Goal: Task Accomplishment & Management: Use online tool/utility

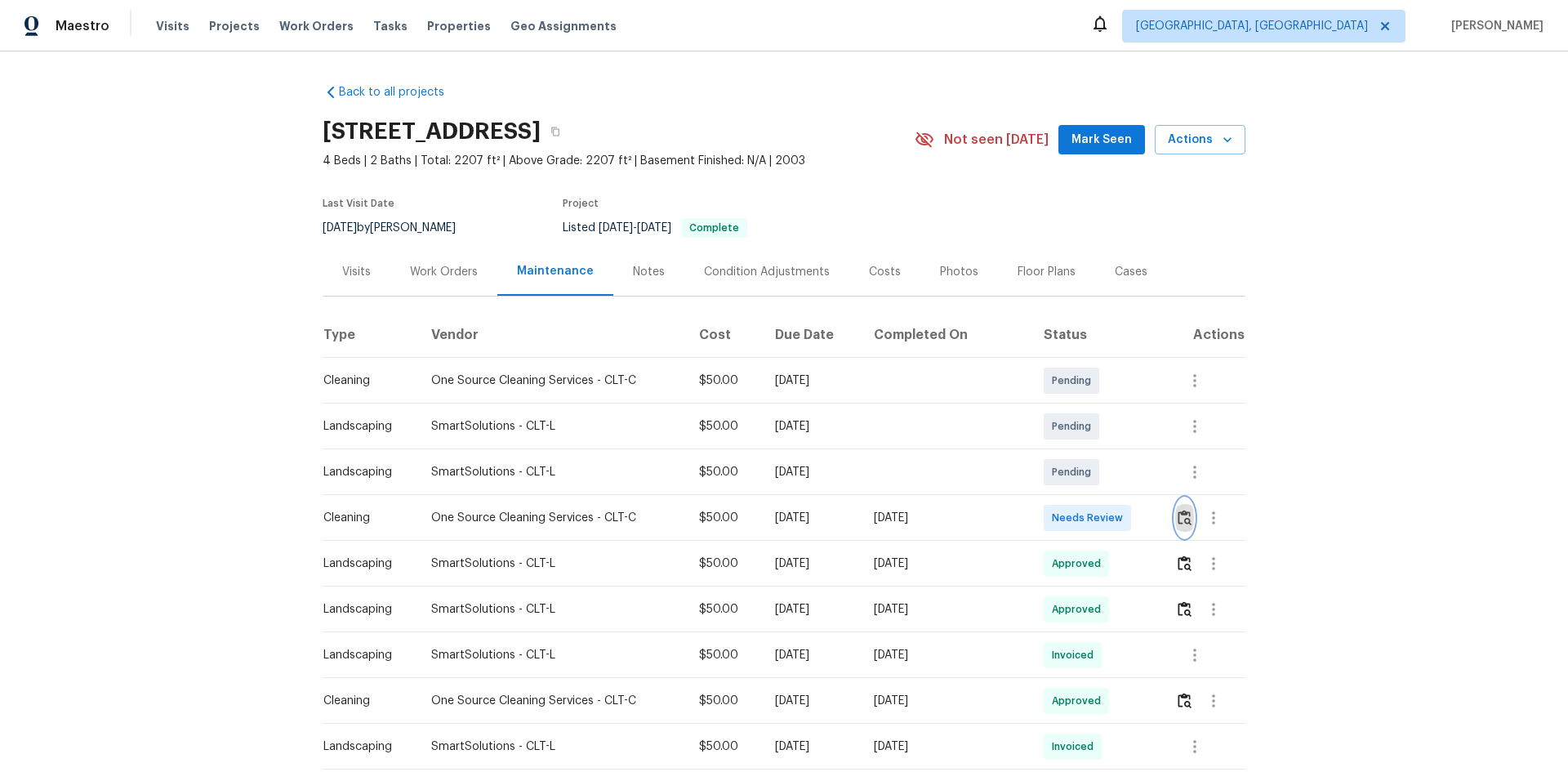
click at [1182, 512] on img "button" at bounding box center [1185, 518] width 14 height 16
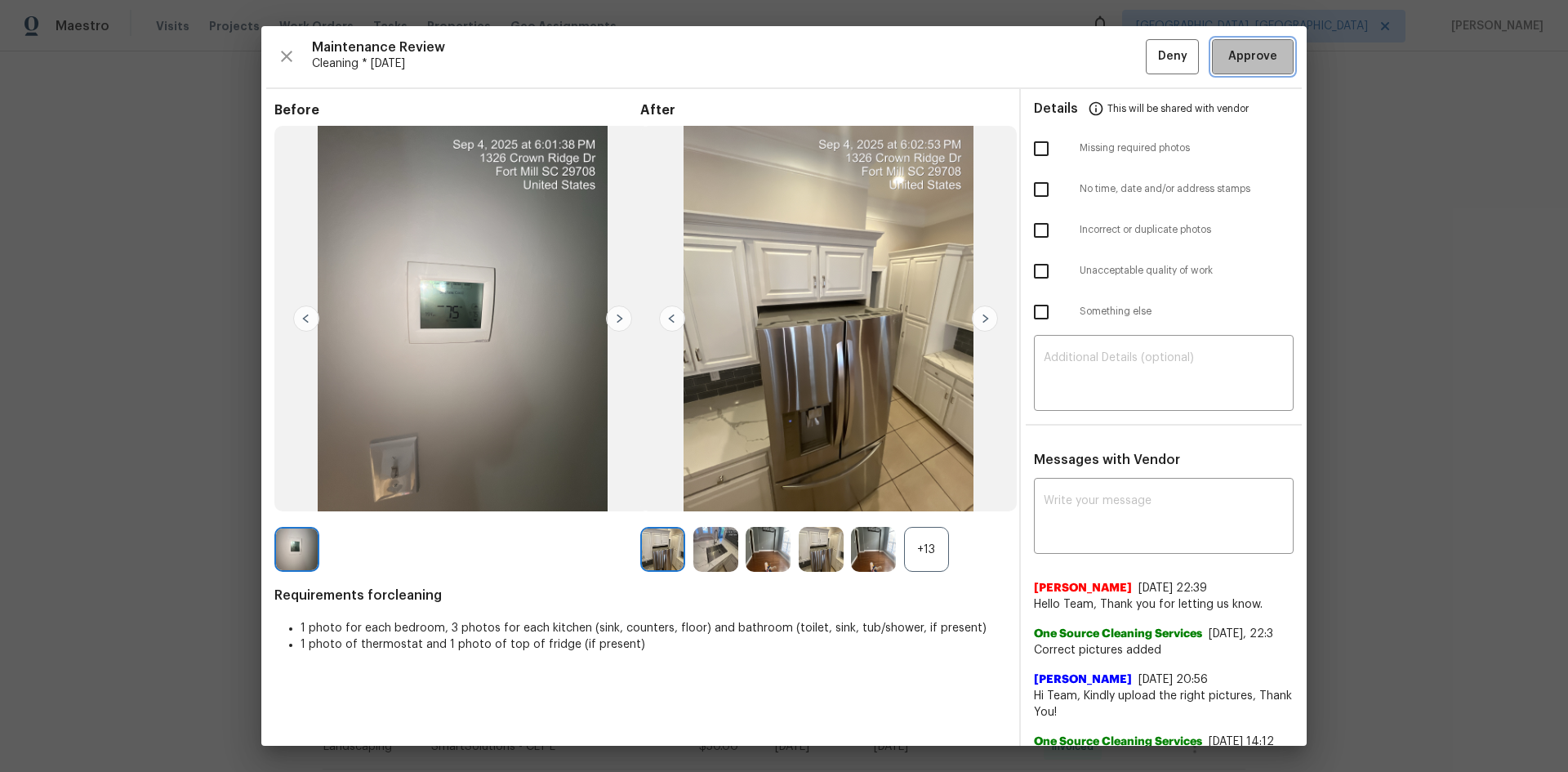
click at [1247, 50] on span "Approve" at bounding box center [1254, 56] width 49 height 21
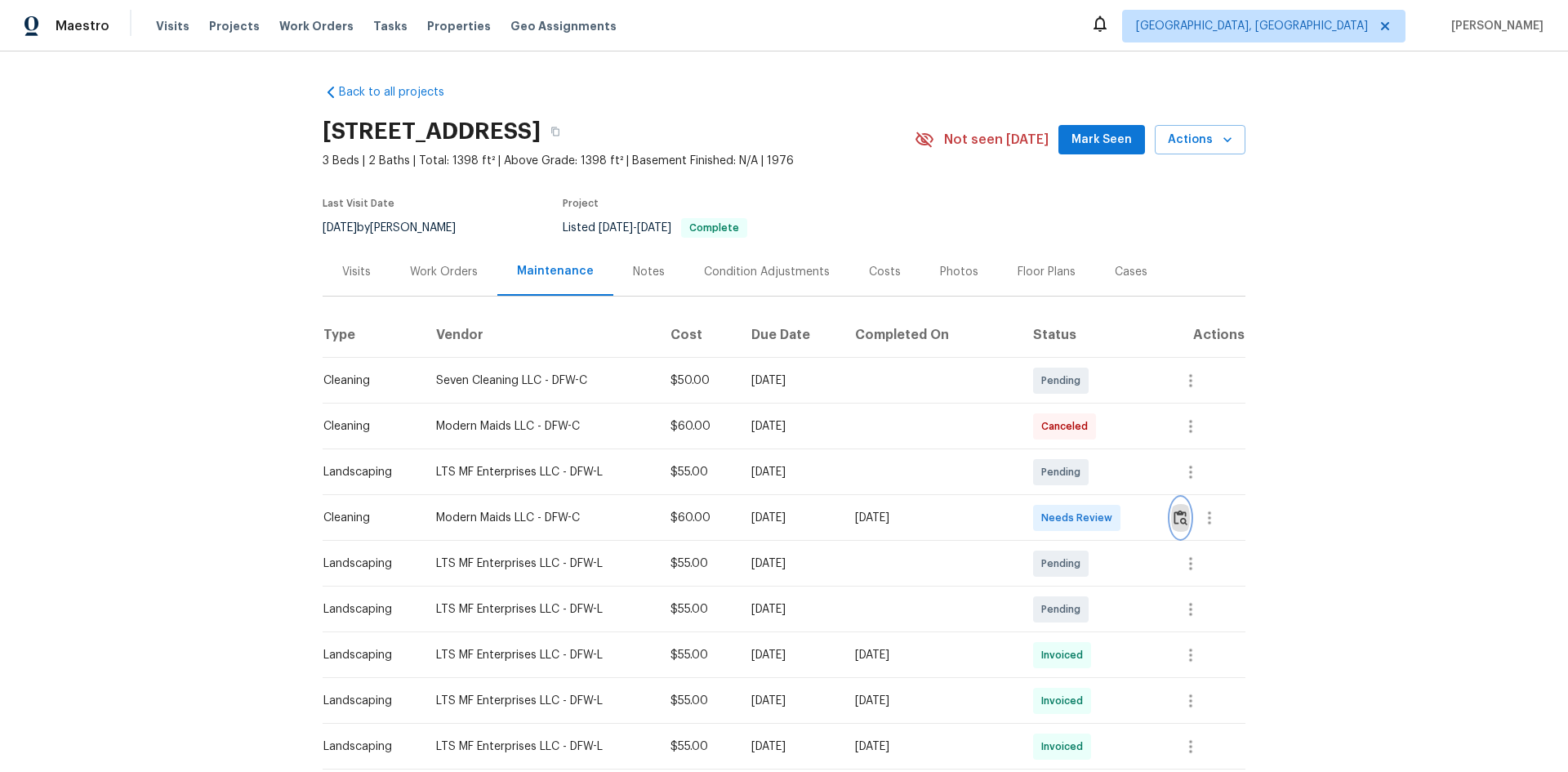
click at [1175, 514] on img "button" at bounding box center [1181, 518] width 14 height 16
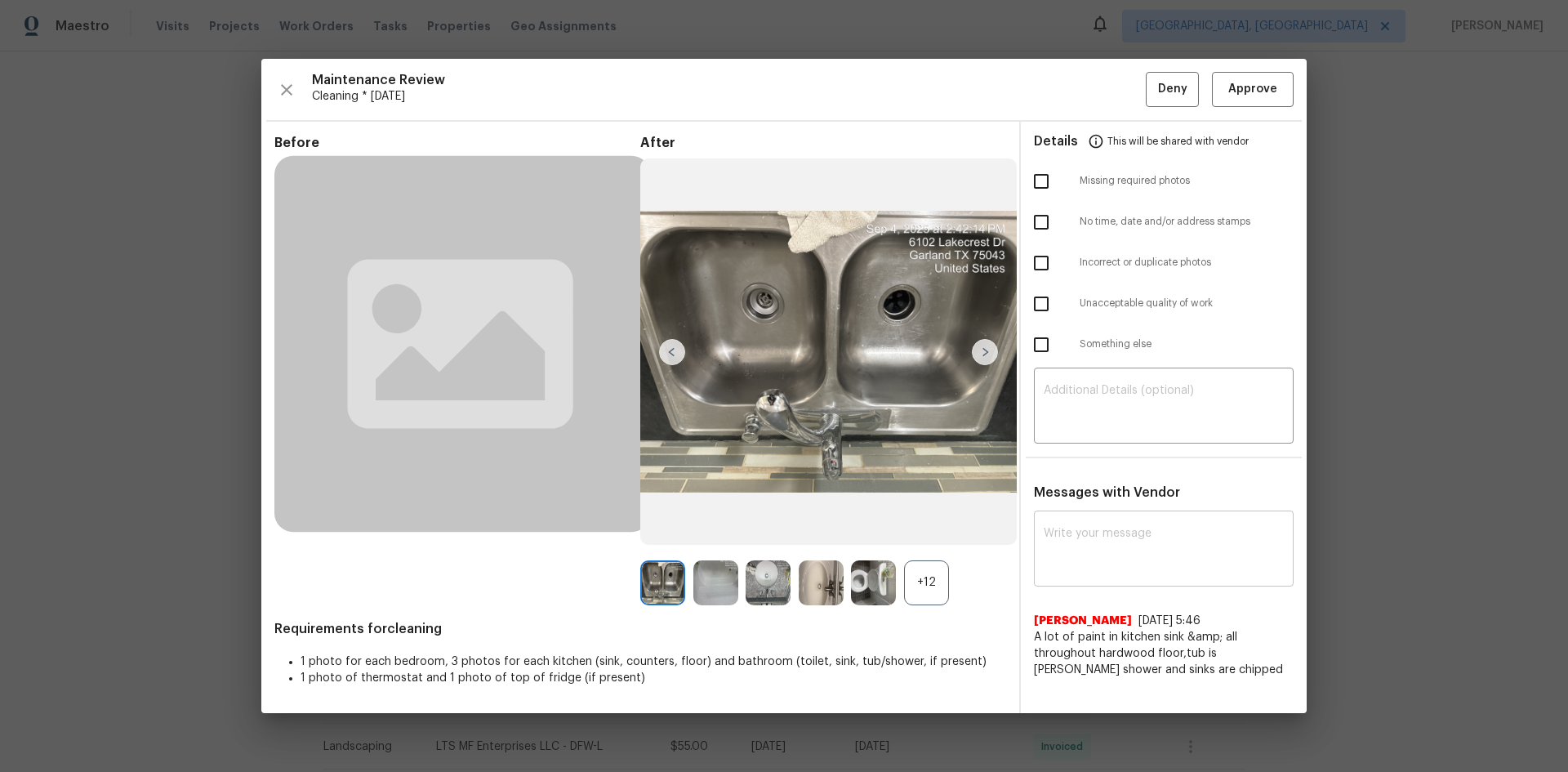
click at [1094, 522] on div "x ​" at bounding box center [1164, 550] width 260 height 72
paste textarea "Maintenance Audit Team: Hello! After further review, the visit(06/09/2025) has …"
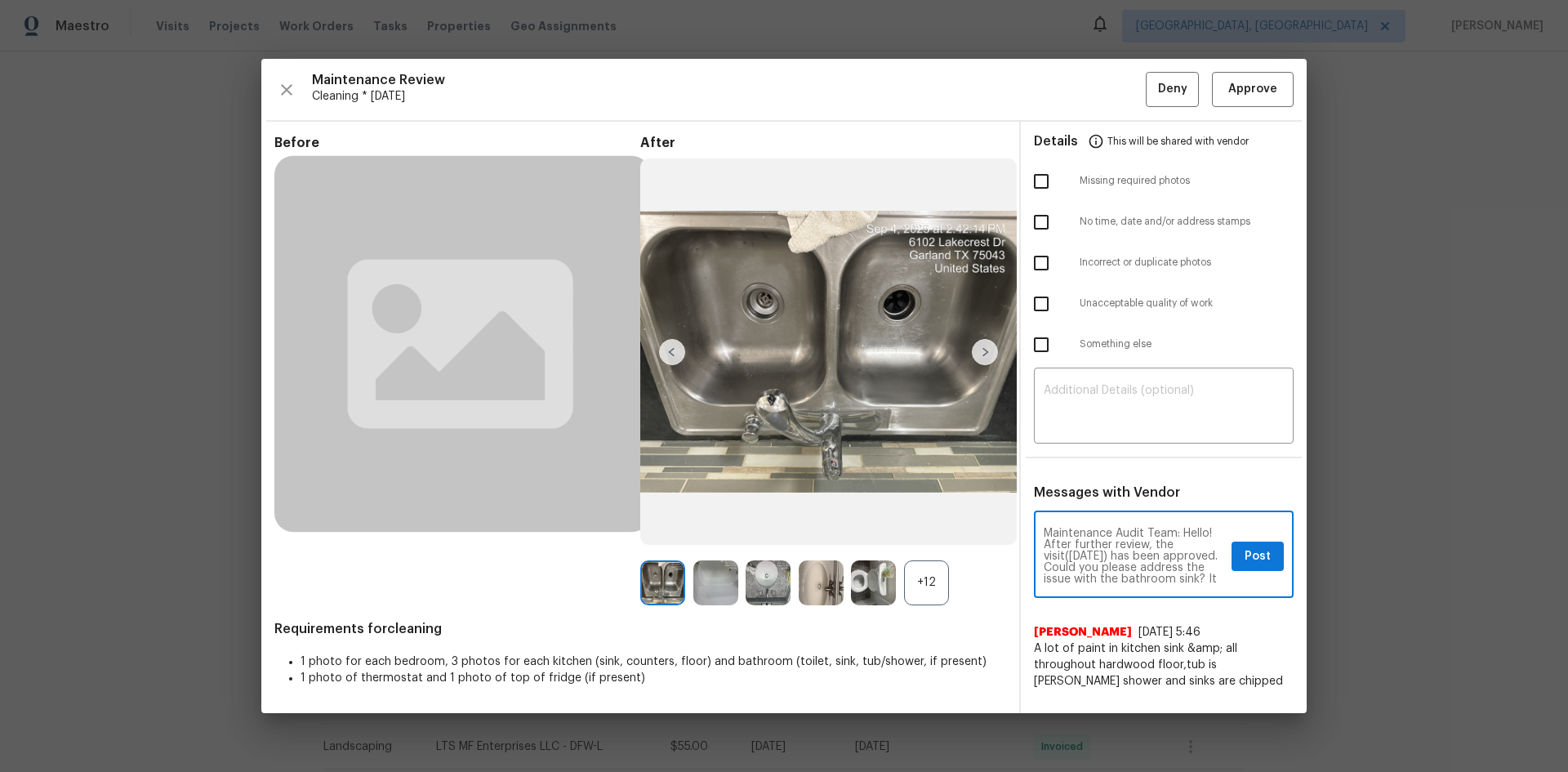
scroll to position [45, 0]
click at [1097, 542] on textarea "Maintenance Audit Team: Hello! After further review, the visit(06/09/2025) has …" at bounding box center [1134, 556] width 181 height 57
click at [1101, 554] on textarea "Maintenance Audit Team: Hello! After further review, the visit(06/09/2025) has …" at bounding box center [1134, 556] width 181 height 57
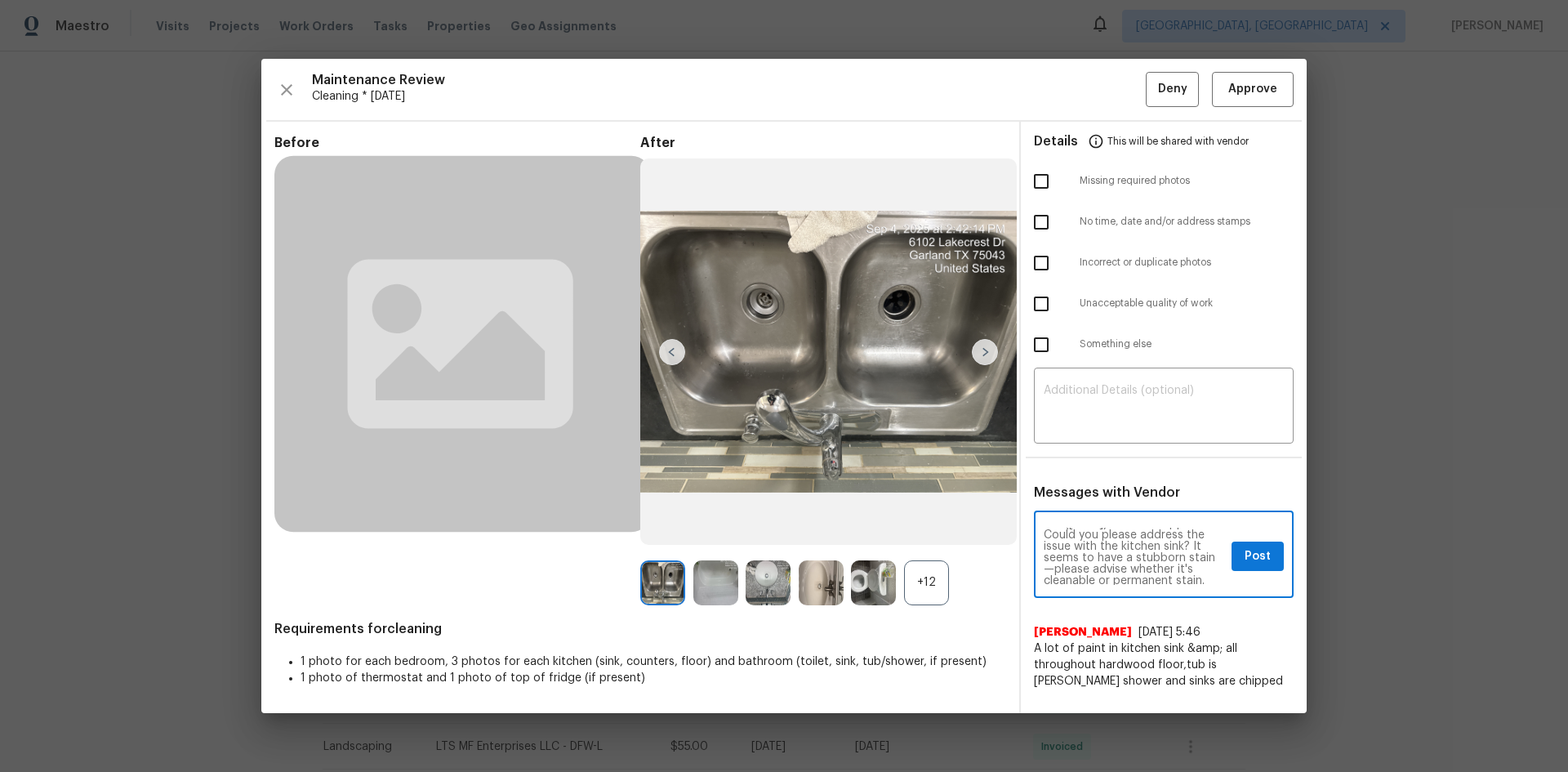
click at [1122, 569] on textarea "Maintenance Audit Team: Hello! After further review, the visit(09/04/2025) has …" at bounding box center [1134, 556] width 181 height 57
type textarea "Maintenance Audit Team: Hello! After further review, the visit(09/04/2025) has …"
click at [1252, 555] on span "Post" at bounding box center [1258, 557] width 27 height 21
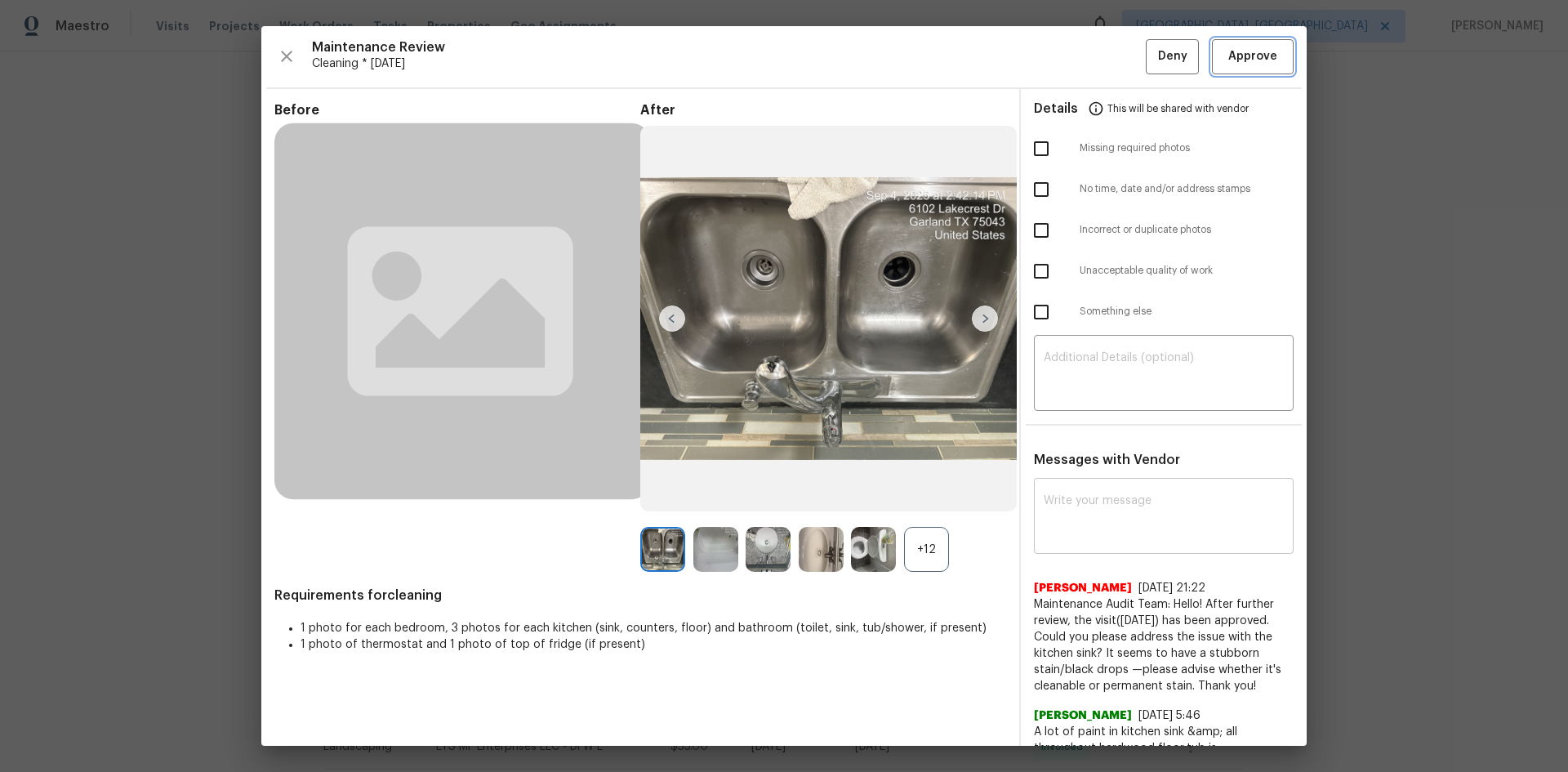
click at [1236, 50] on span "Approve" at bounding box center [1254, 56] width 49 height 21
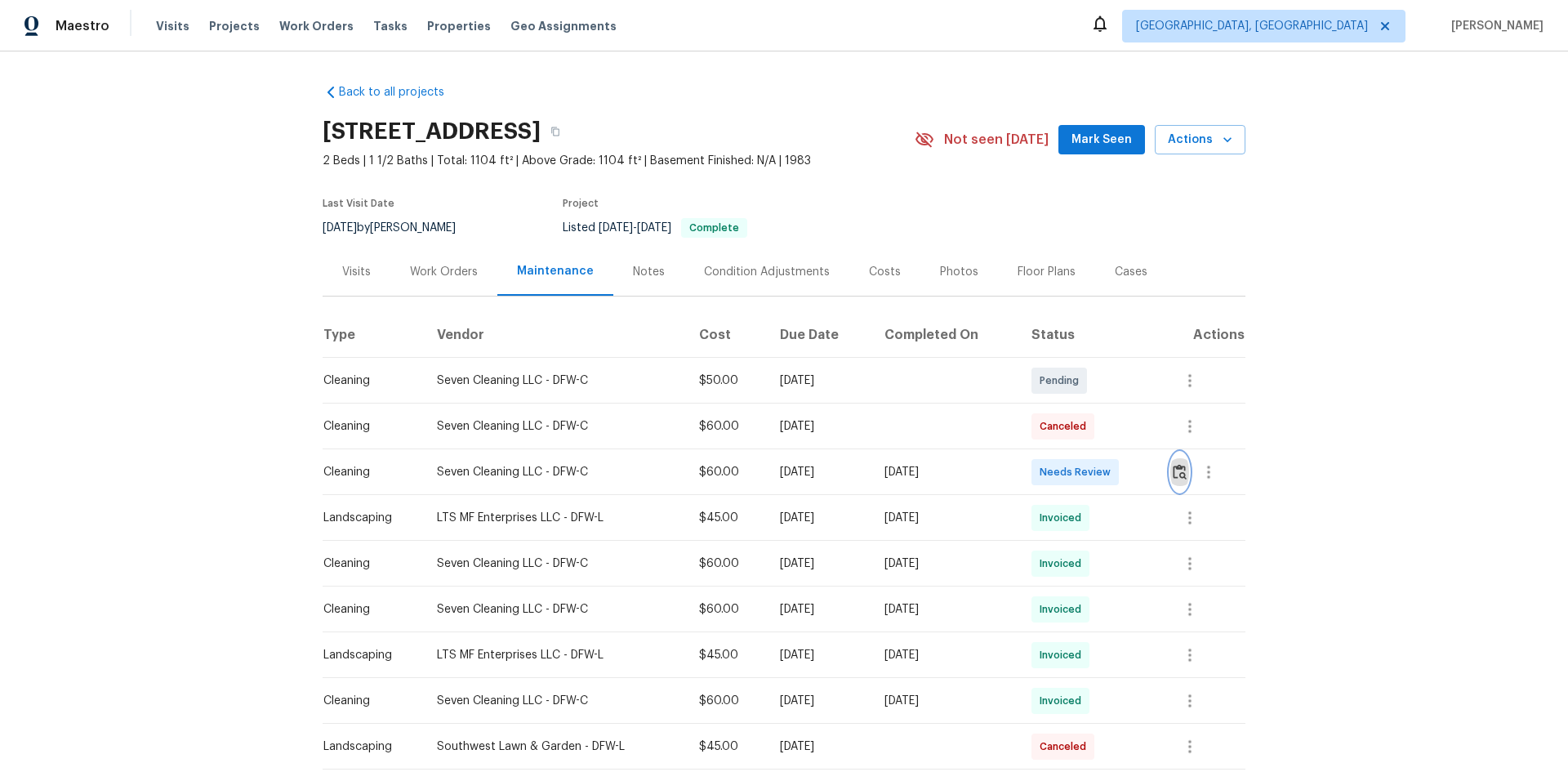
click at [1180, 468] on img "button" at bounding box center [1180, 472] width 14 height 16
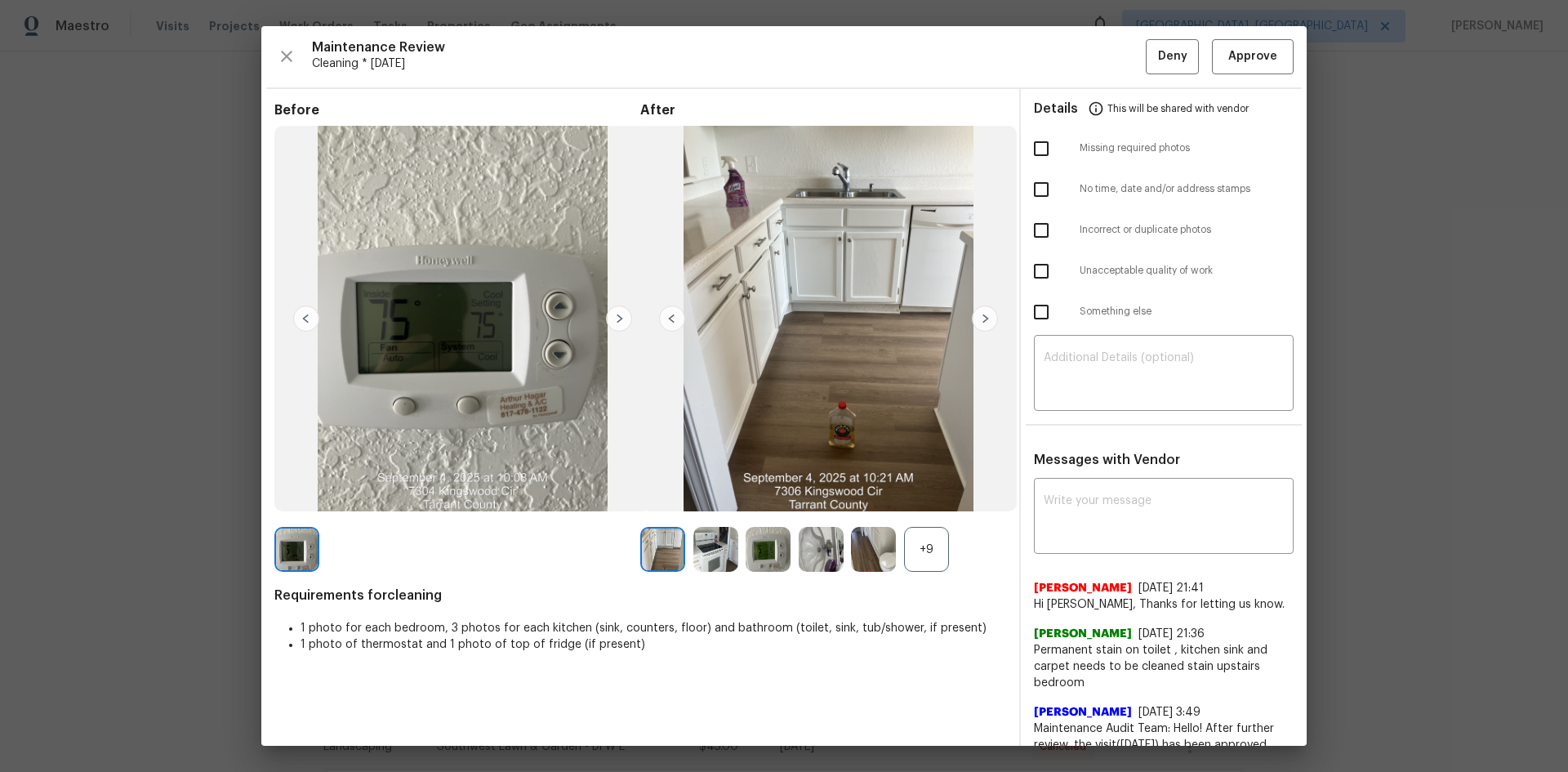
click at [914, 559] on div "+9" at bounding box center [927, 550] width 45 height 45
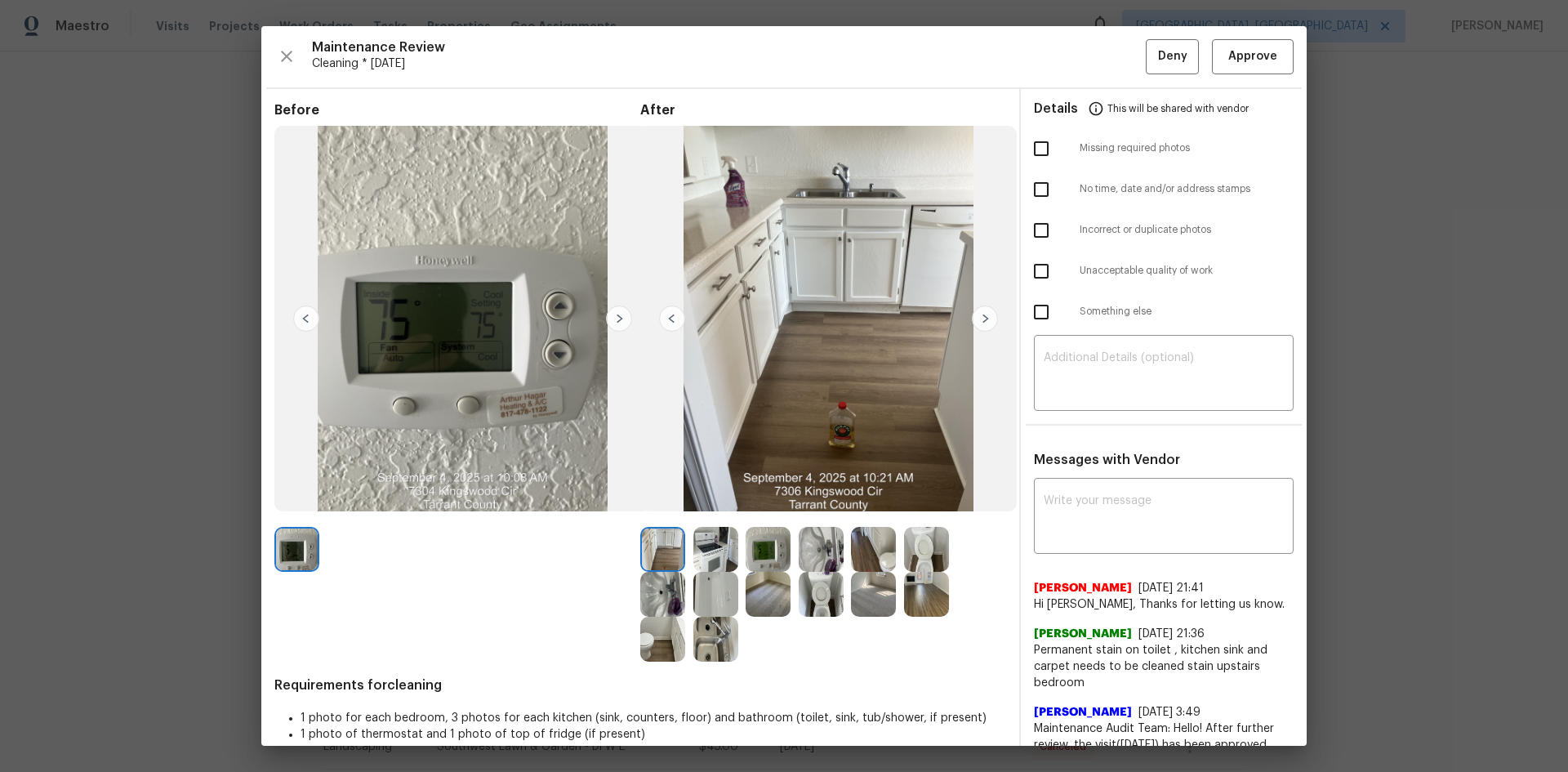
click at [978, 318] on img at bounding box center [985, 318] width 27 height 27
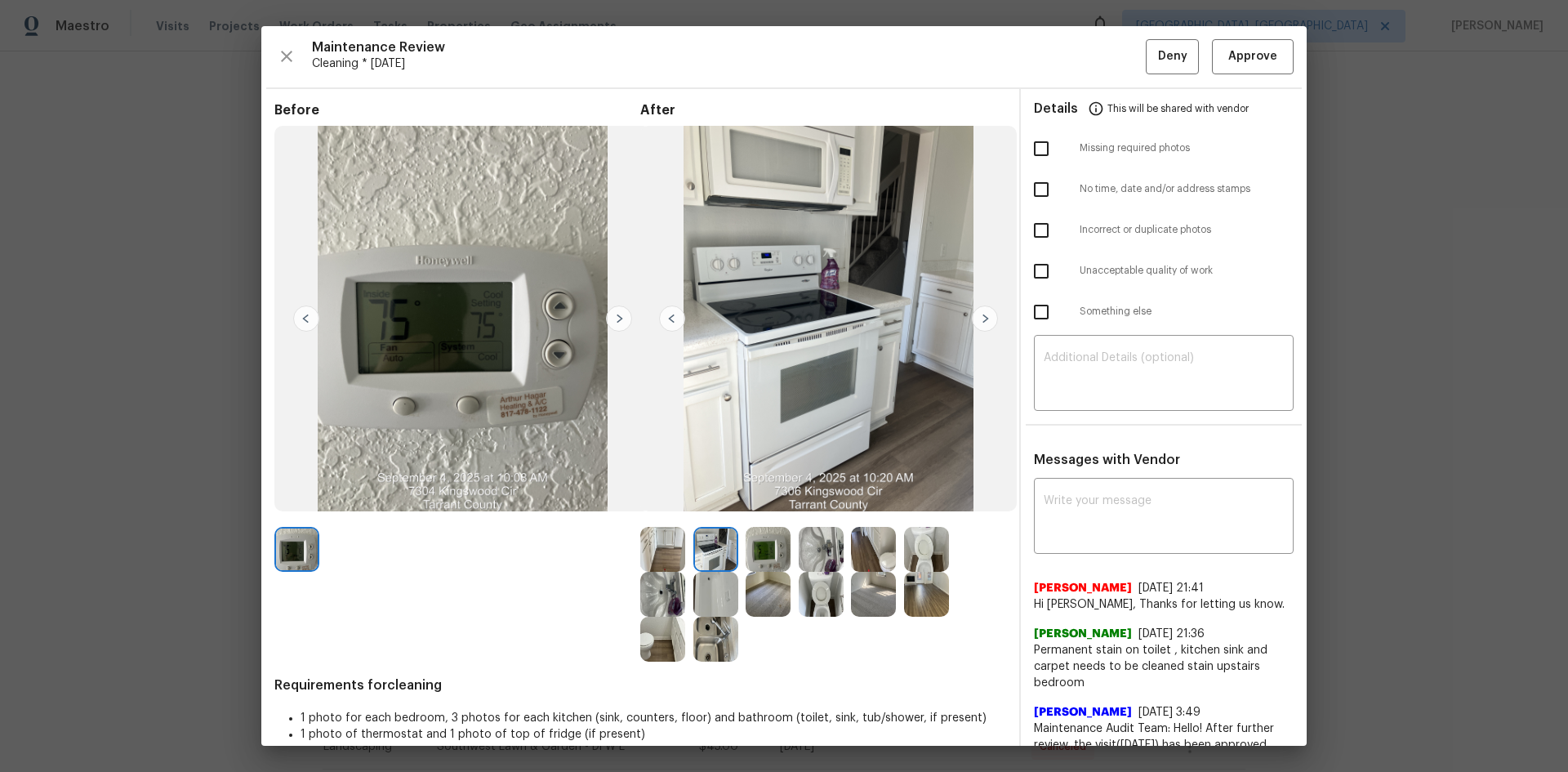
click at [978, 318] on img at bounding box center [985, 318] width 27 height 27
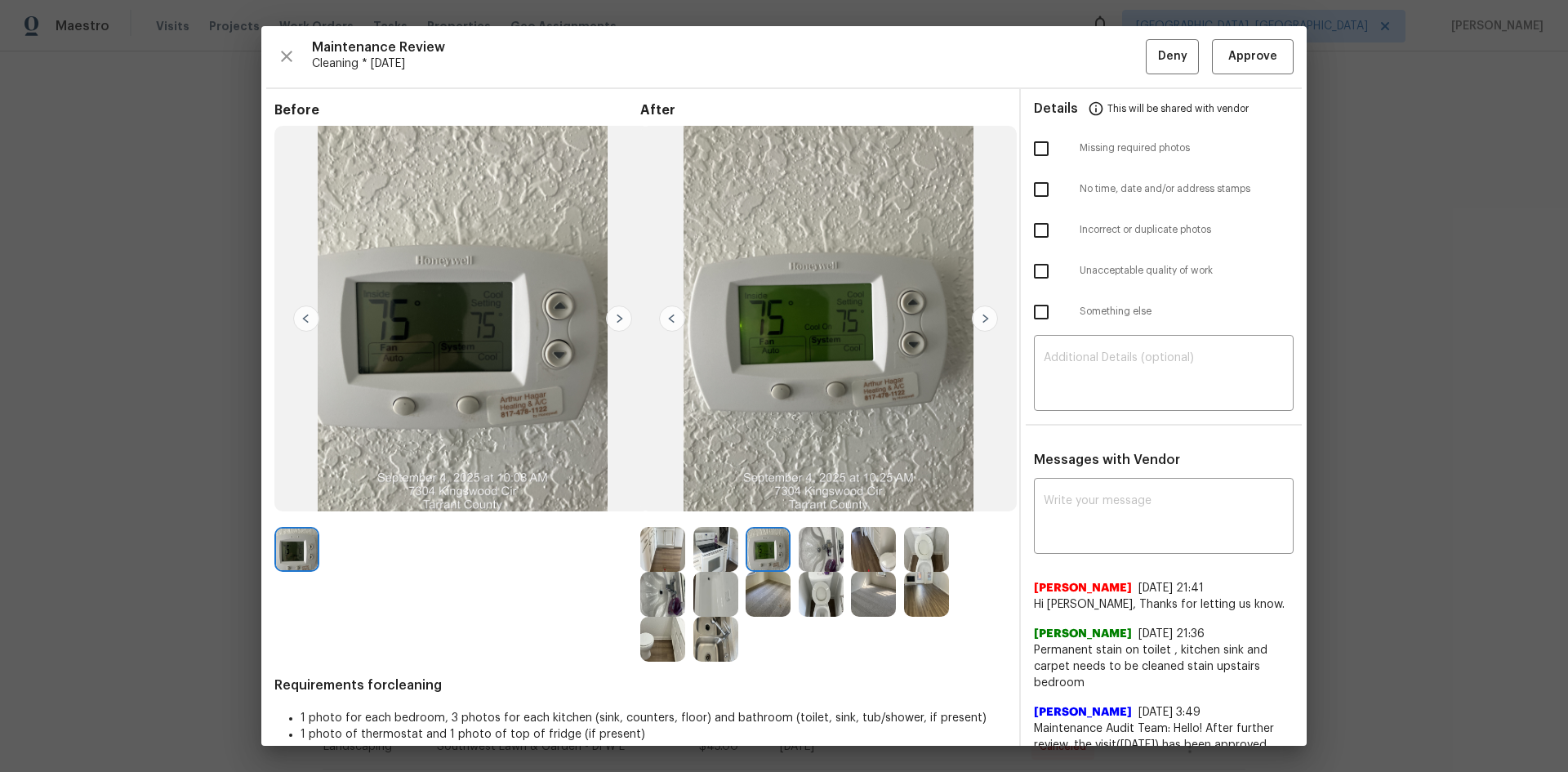
click at [979, 319] on img at bounding box center [985, 318] width 27 height 27
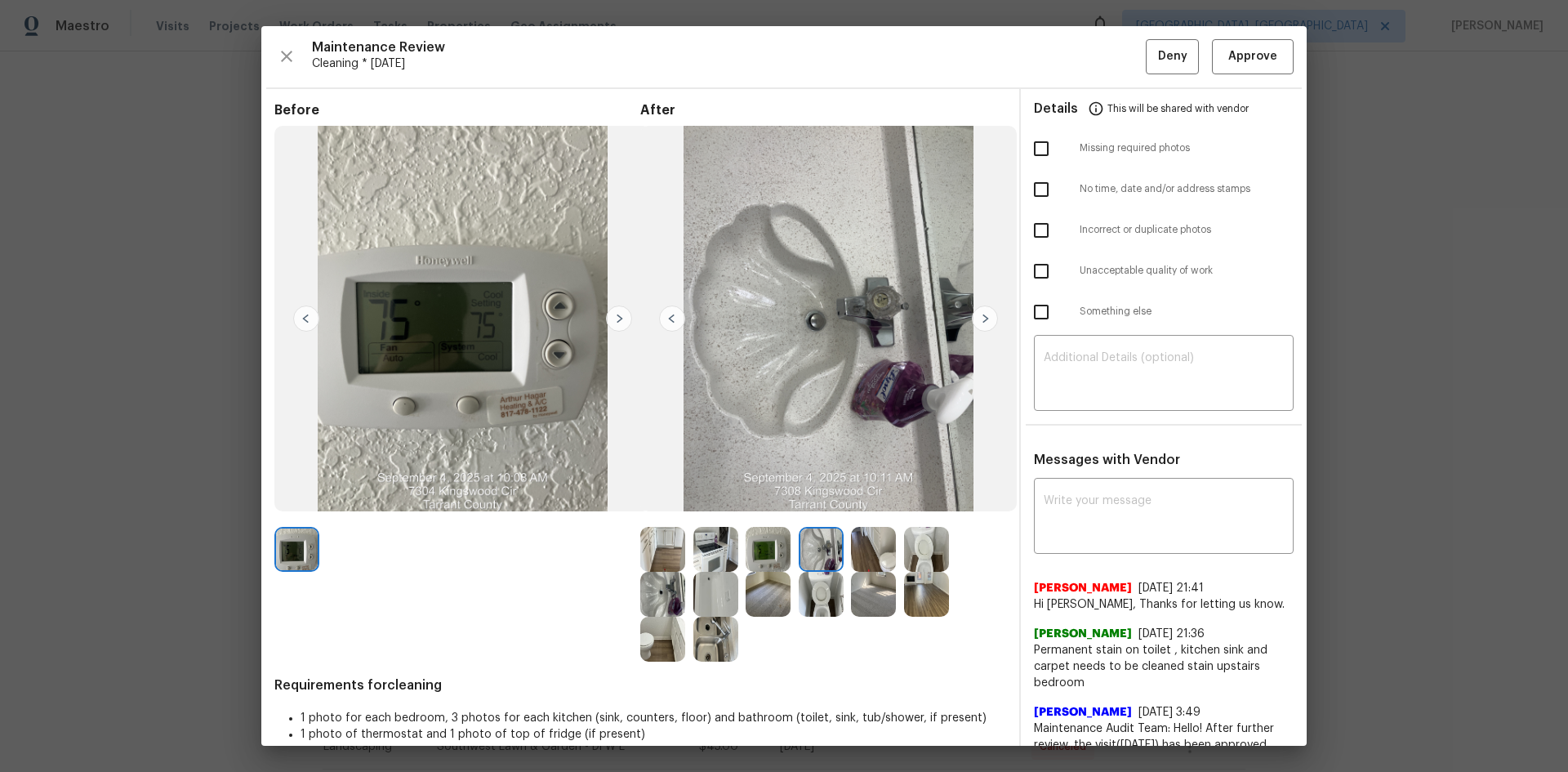
click at [978, 319] on img at bounding box center [985, 318] width 27 height 27
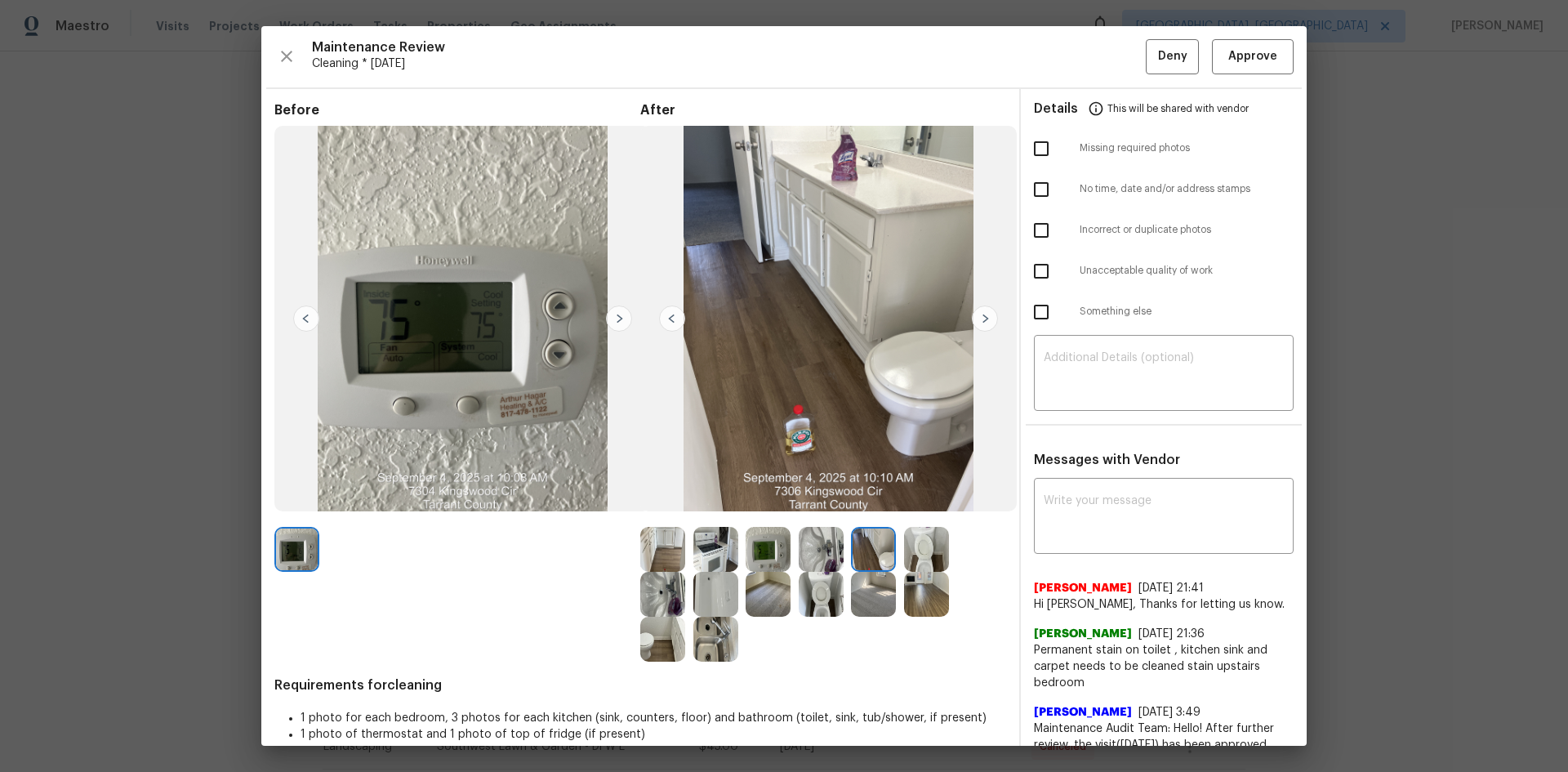
click at [978, 319] on img at bounding box center [985, 318] width 27 height 27
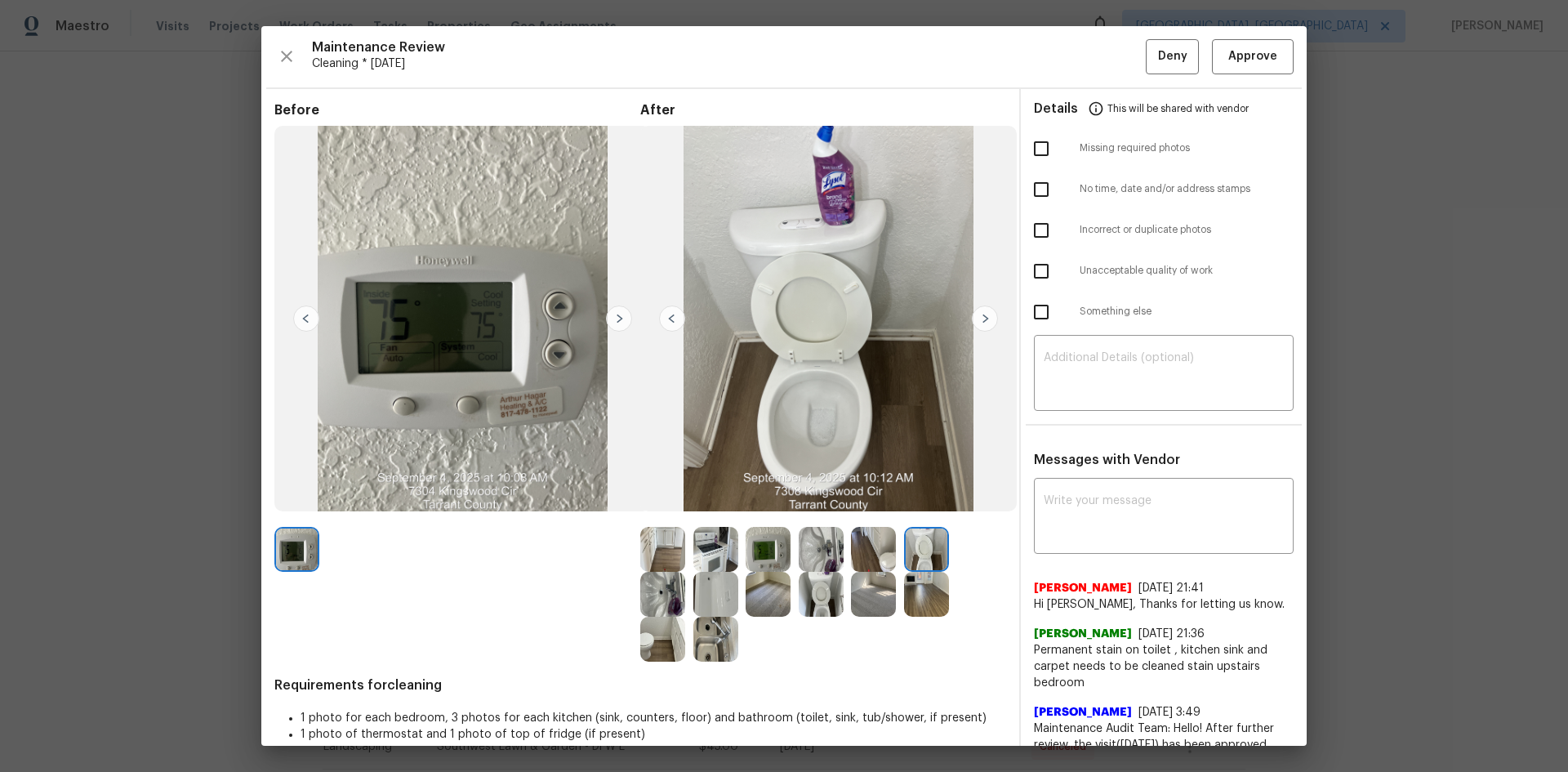
click at [978, 319] on img at bounding box center [985, 318] width 27 height 27
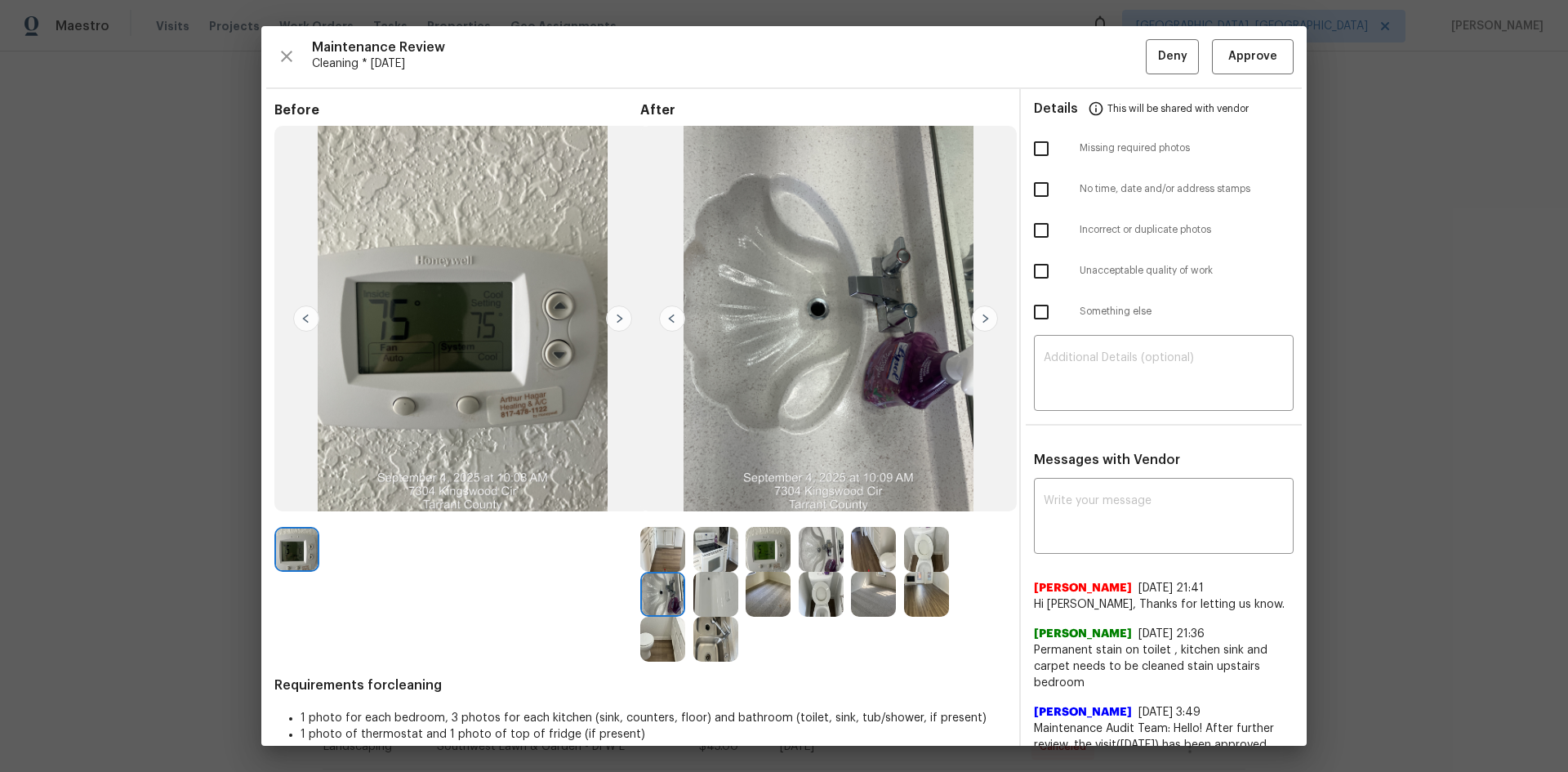
click at [981, 318] on img at bounding box center [985, 318] width 27 height 27
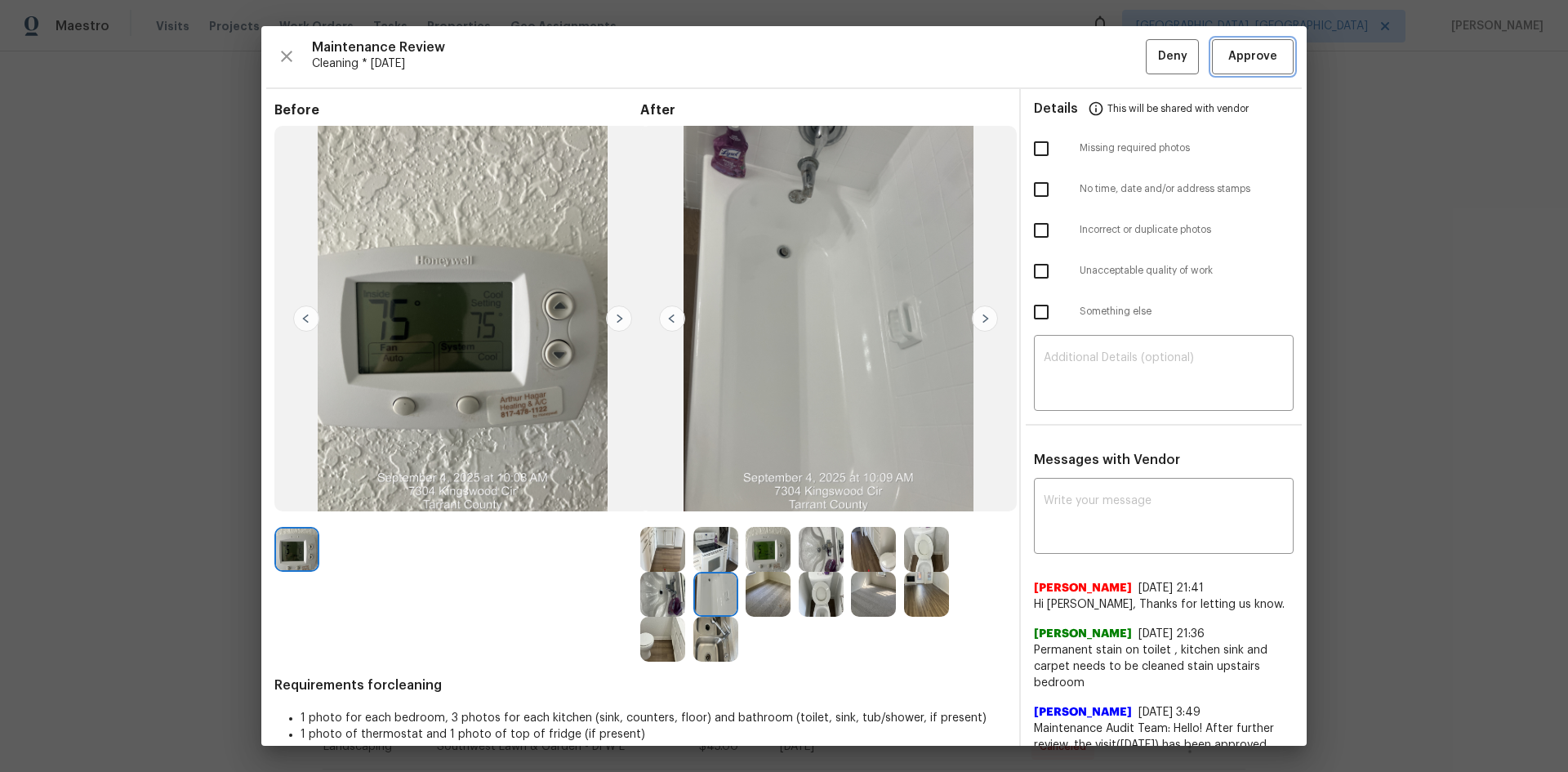
click at [1235, 64] on span "Approve" at bounding box center [1254, 56] width 49 height 21
